Goal: Feedback & Contribution: Leave review/rating

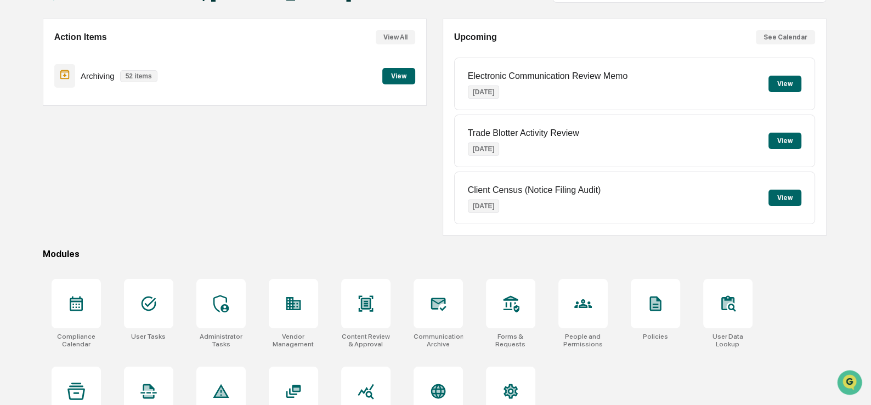
scroll to position [124, 0]
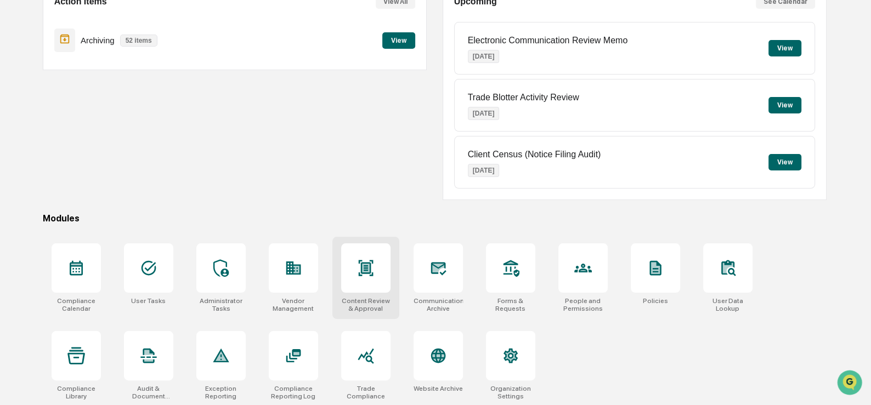
click at [364, 277] on div at bounding box center [365, 268] width 49 height 49
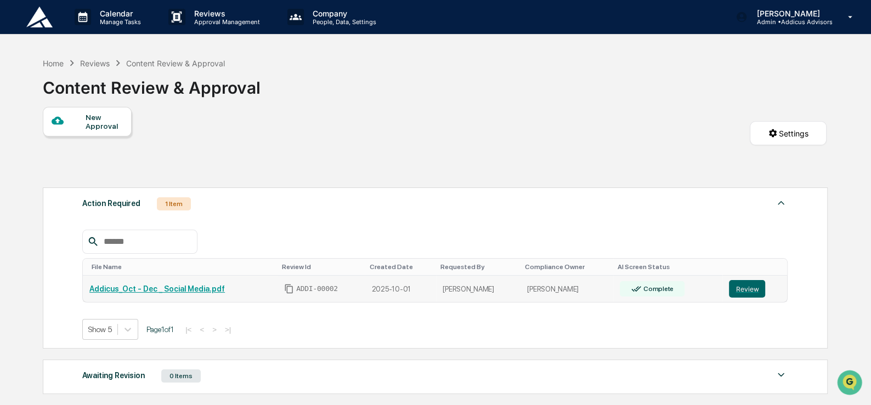
click at [195, 286] on link "Addicus_Oct - Dec _ Social Media.pdf" at bounding box center [156, 289] width 135 height 9
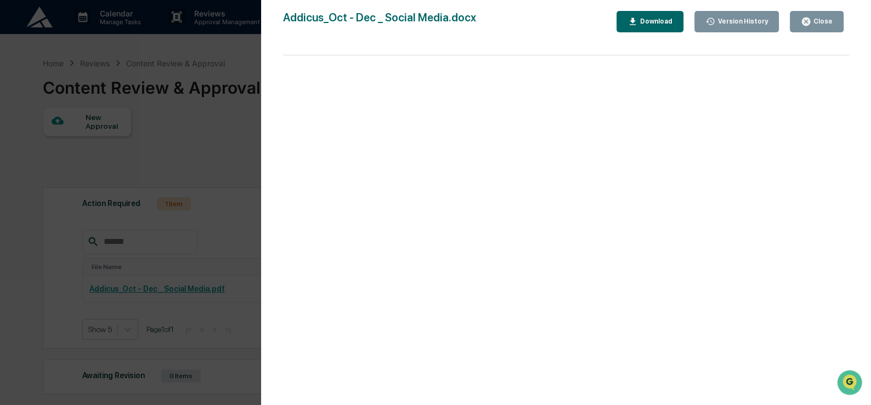
click at [816, 19] on div "Close" at bounding box center [821, 22] width 21 height 8
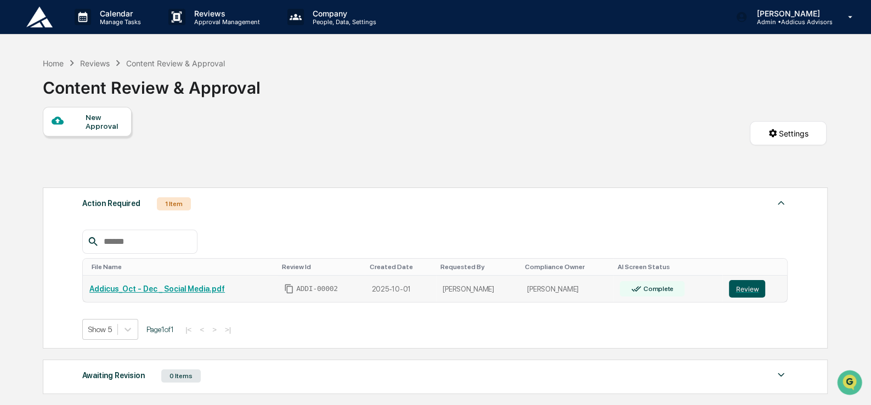
click at [744, 290] on button "Review" at bounding box center [747, 289] width 36 height 18
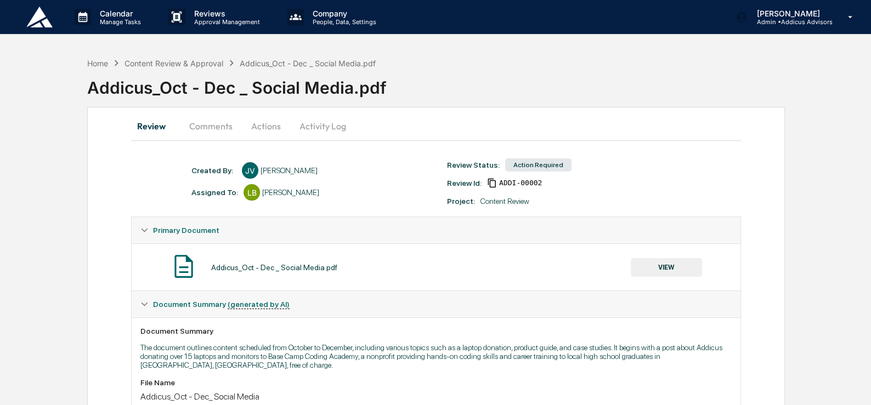
click at [217, 129] on button "Comments" at bounding box center [210, 126] width 61 height 26
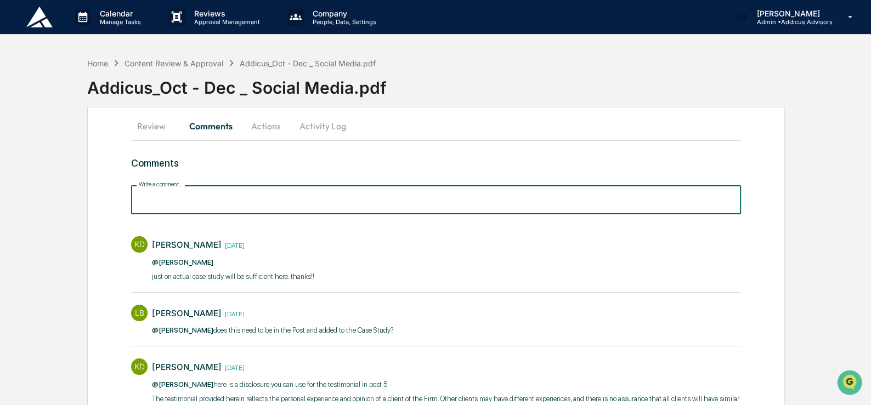
click at [227, 203] on input "Write a comment..." at bounding box center [436, 199] width 610 height 29
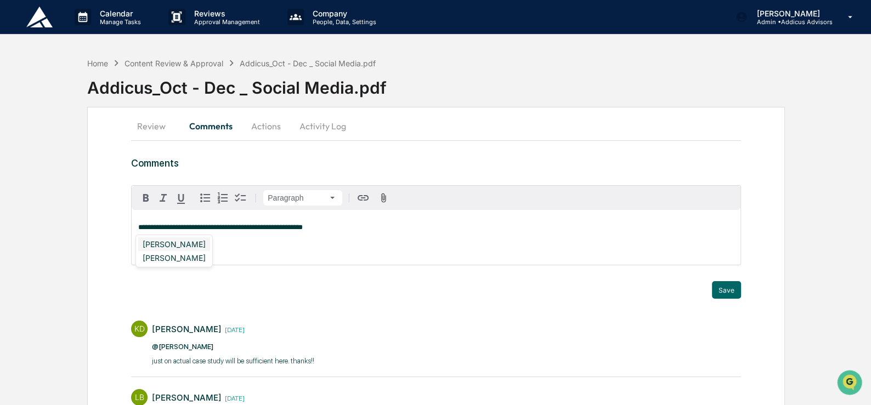
click at [153, 237] on div "[PERSON_NAME]" at bounding box center [174, 244] width 72 height 14
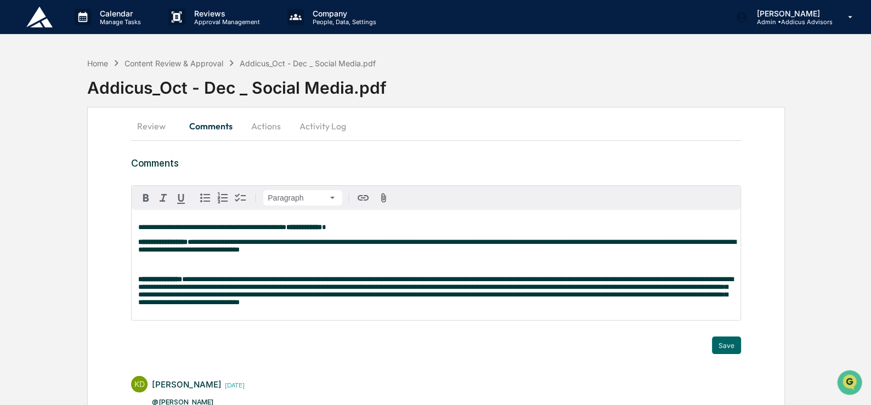
click at [248, 269] on p at bounding box center [436, 265] width 596 height 8
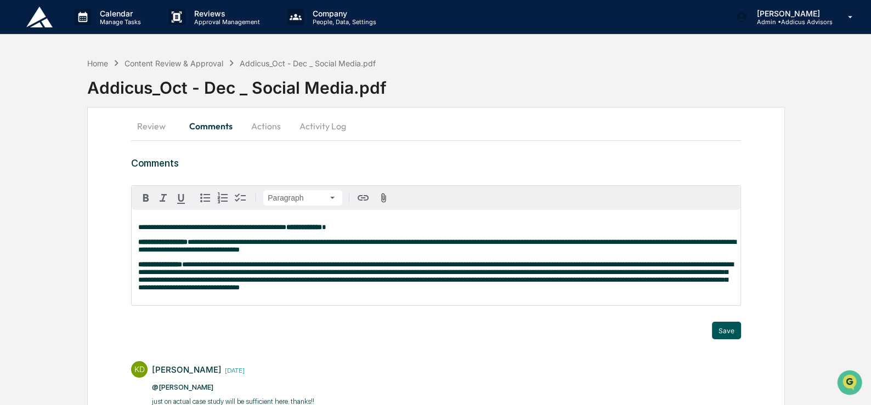
click at [734, 336] on button "Save" at bounding box center [726, 331] width 29 height 18
